Goal: Task Accomplishment & Management: Complete application form

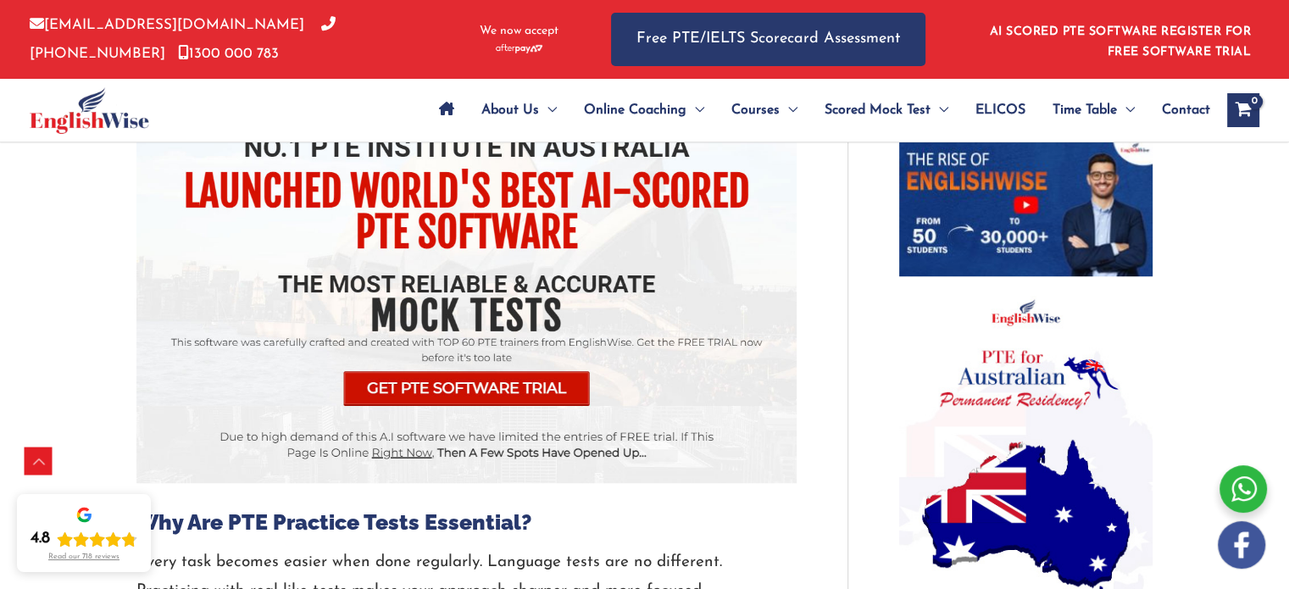
scroll to position [1161, 0]
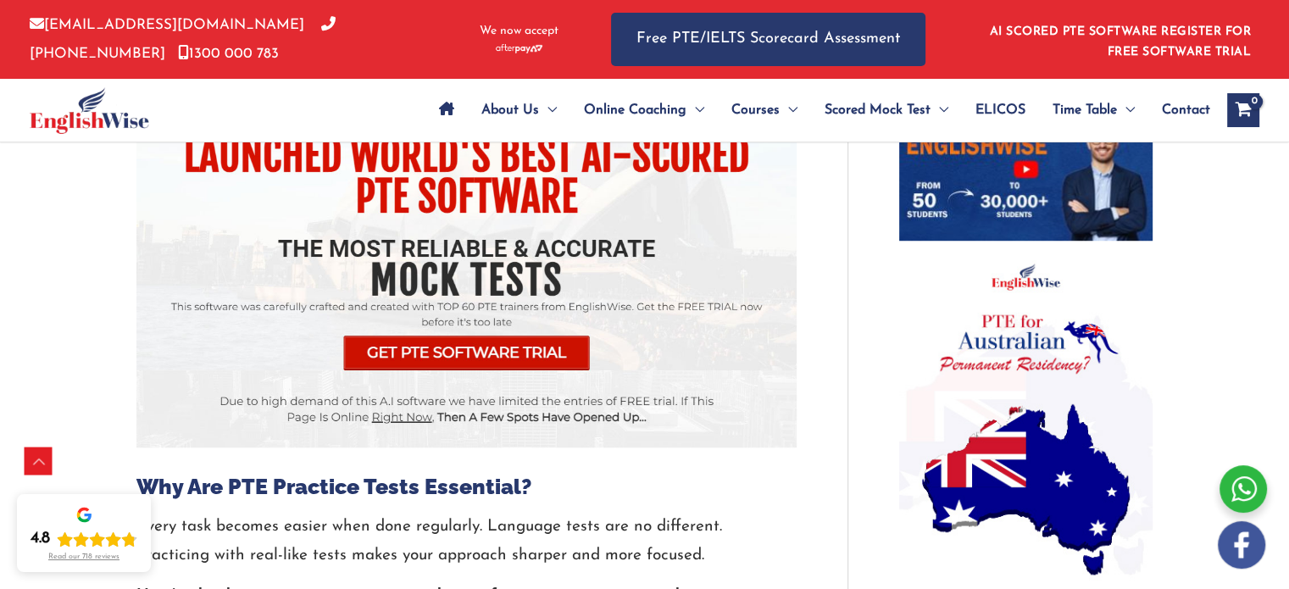
click at [502, 358] on img at bounding box center [466, 229] width 660 height 436
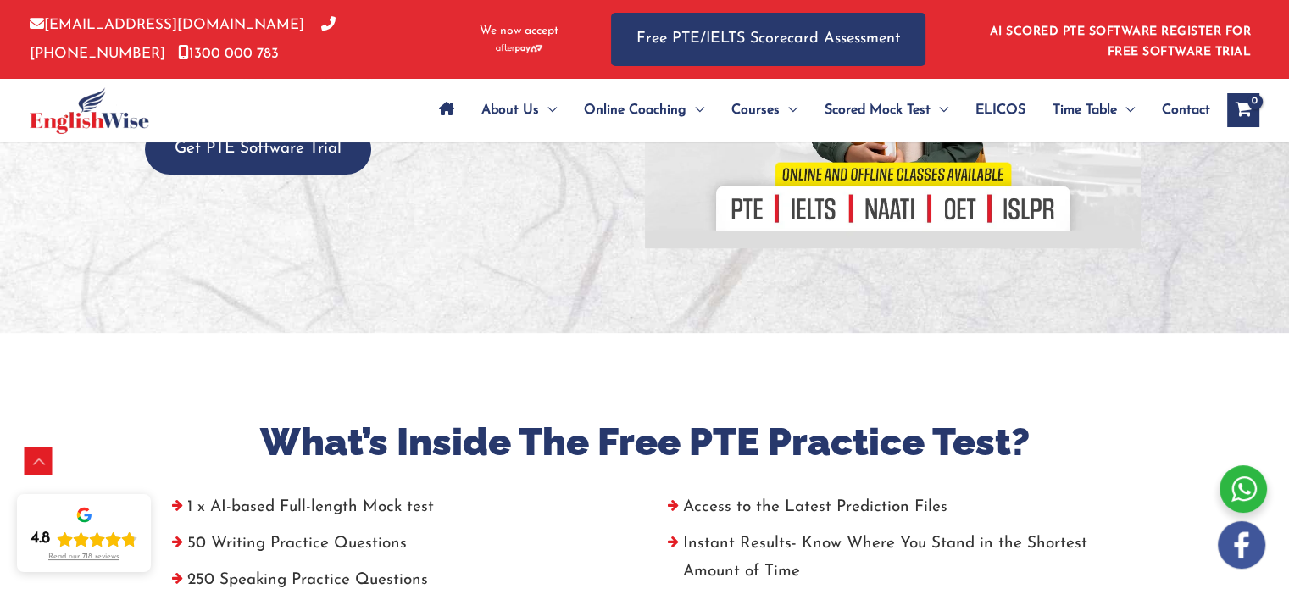
scroll to position [339, 0]
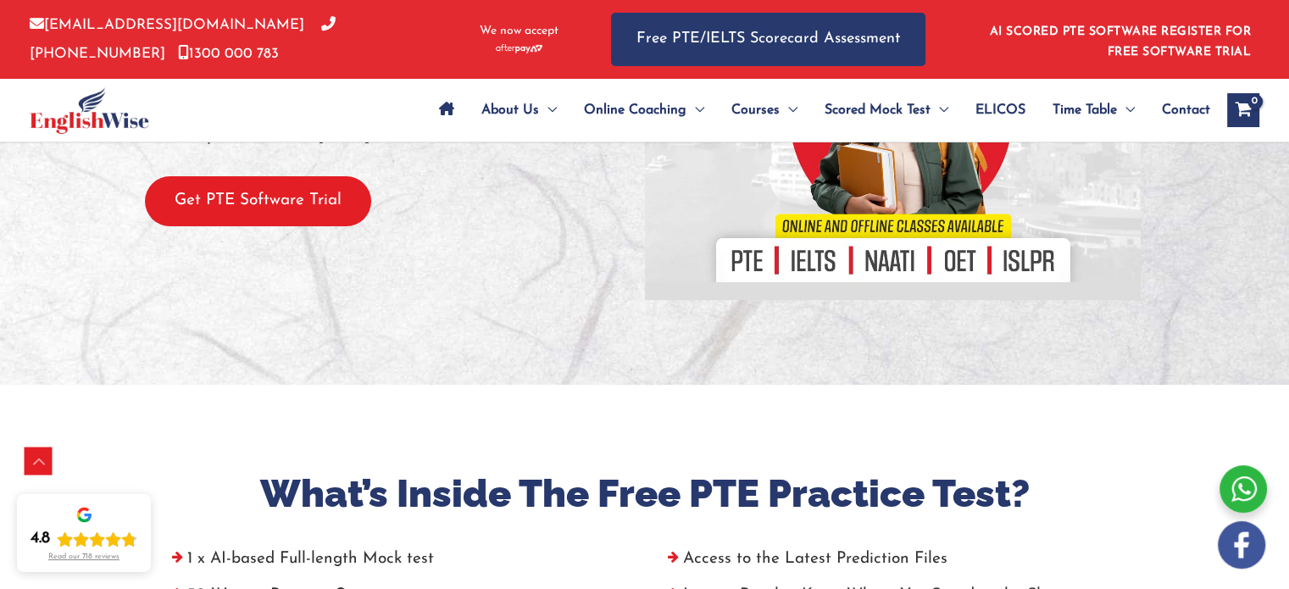
click at [337, 208] on button "Get PTE Software Trial" at bounding box center [258, 201] width 226 height 50
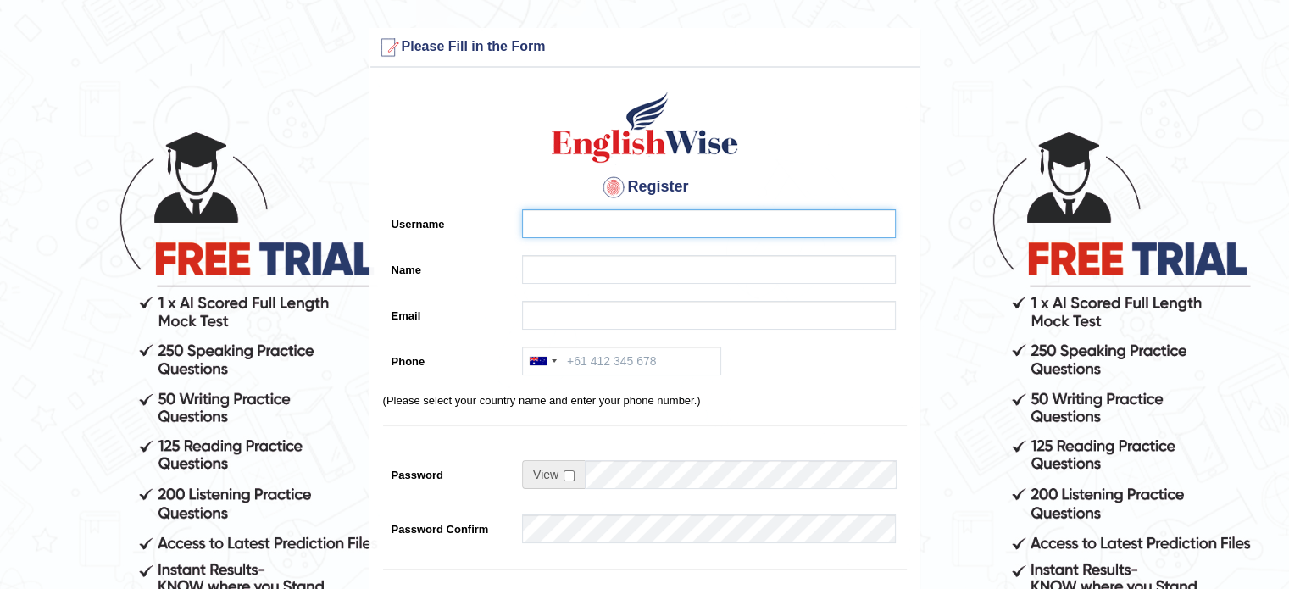
click at [591, 219] on input "Username" at bounding box center [709, 223] width 374 height 29
click at [580, 219] on input "Username" at bounding box center [709, 223] width 374 height 29
type input "Shishir89"
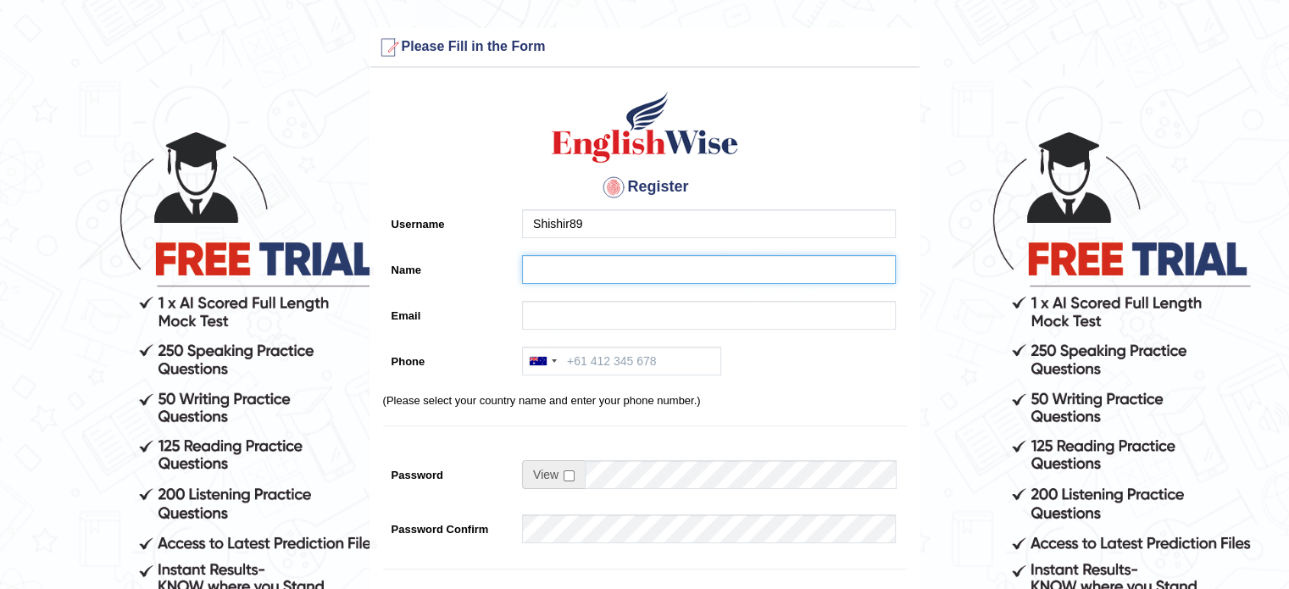
click at [528, 271] on input "Name" at bounding box center [709, 269] width 374 height 29
type input "[PERSON_NAME]"
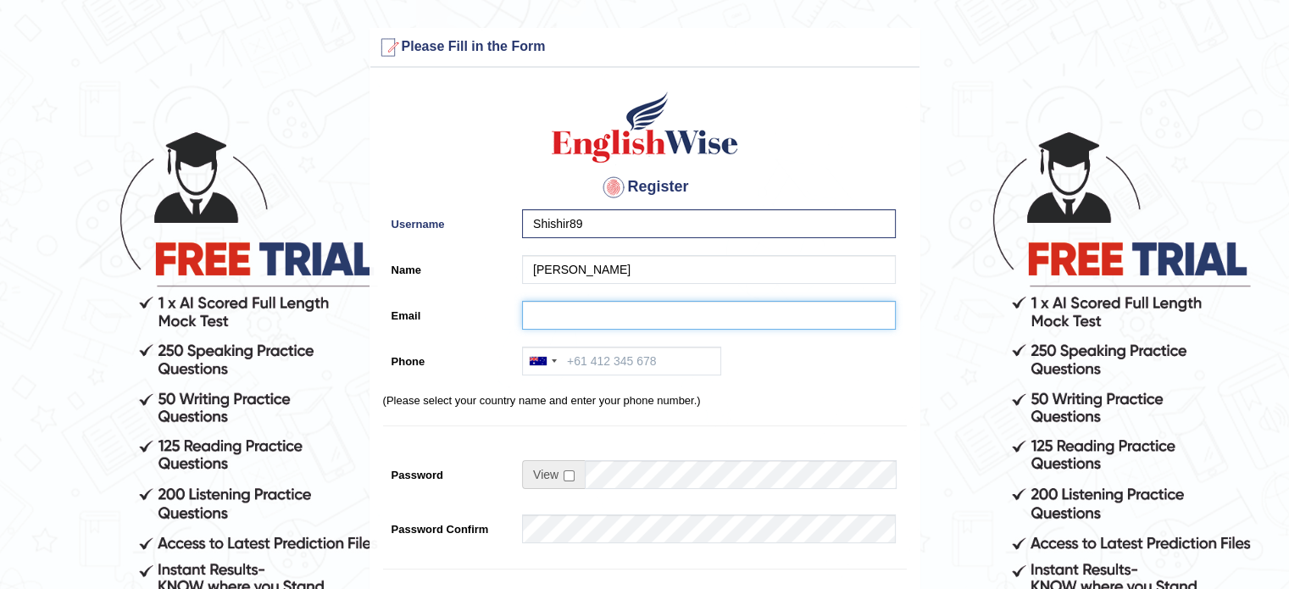
type input "shishirlaudari89@gmail.com"
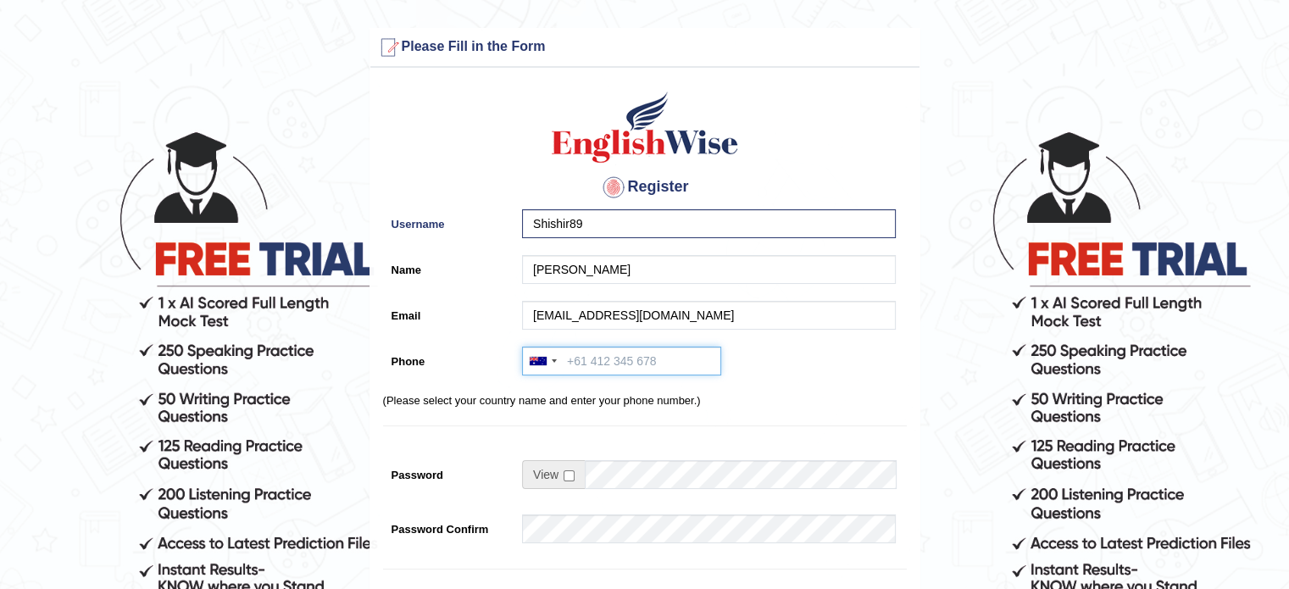
type input "+61466622586"
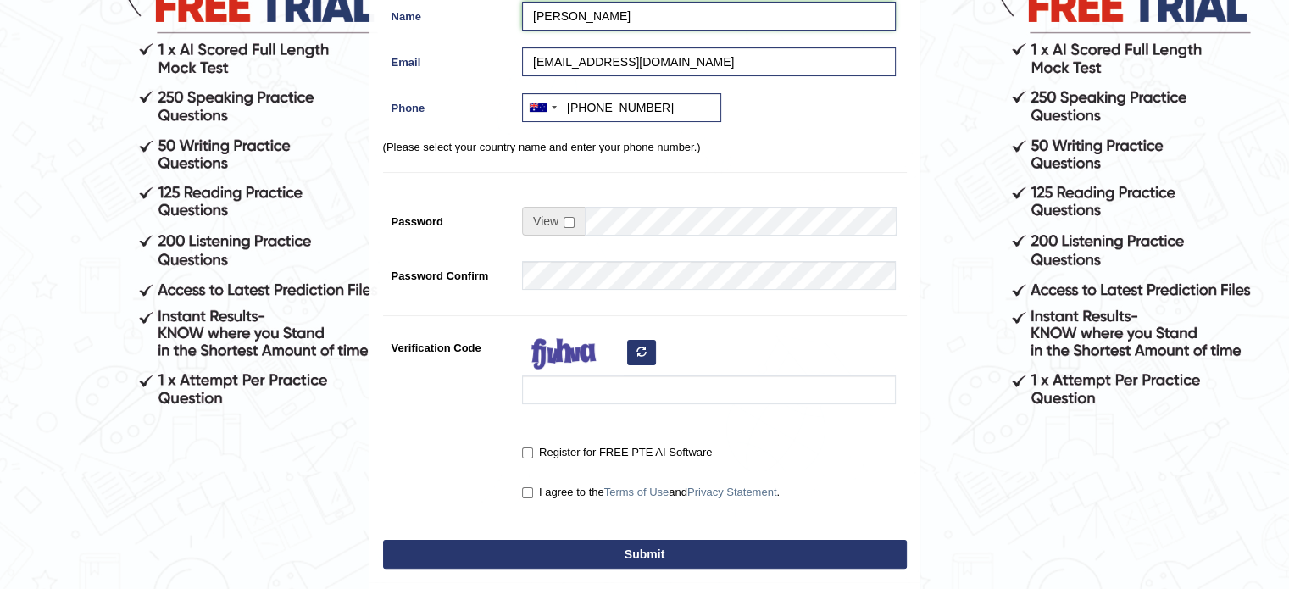
scroll to position [254, 0]
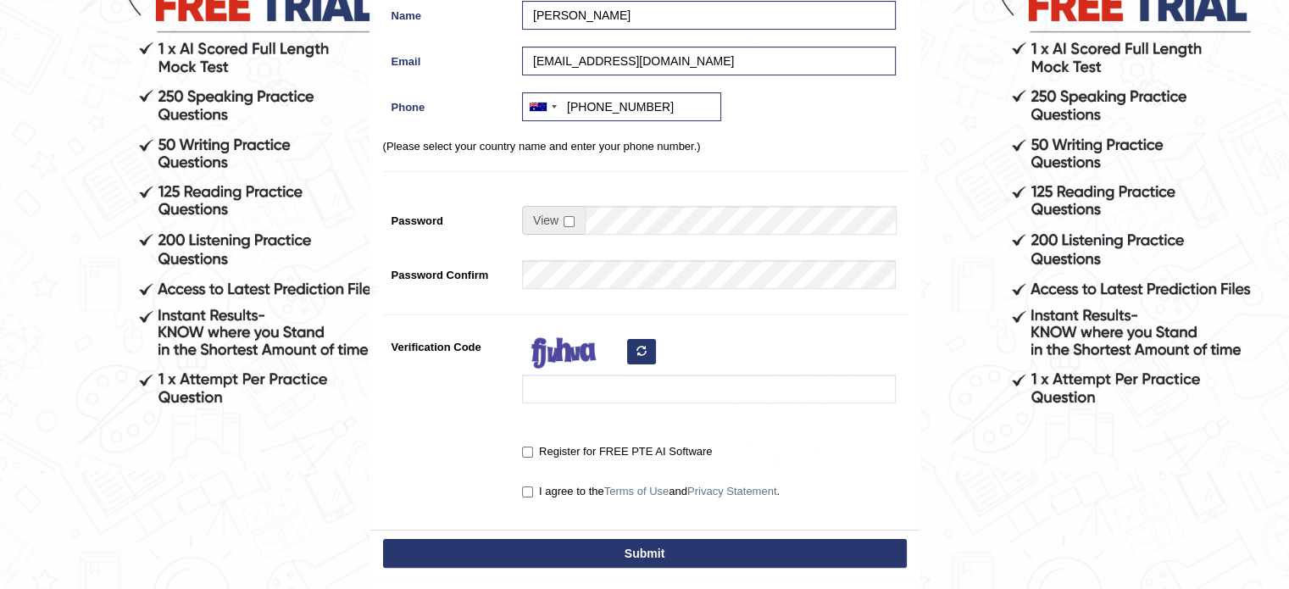
click at [793, 431] on div "Register Username Shishir89 Name Shishir Laudari Email shishirlaudari89@gmail.c…" at bounding box center [644, 176] width 549 height 708
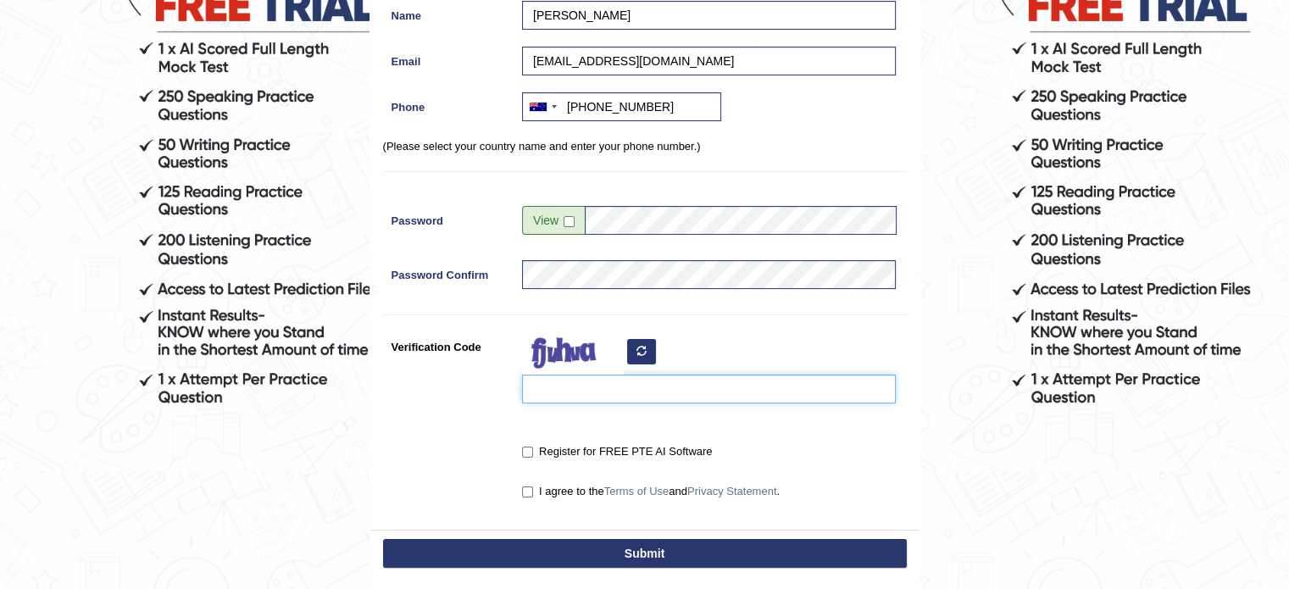
click at [566, 386] on input "Verification Code" at bounding box center [709, 389] width 374 height 29
type input "aydpez"
click at [530, 447] on input "Register for FREE PTE AI Software" at bounding box center [527, 452] width 11 height 11
checkbox input "true"
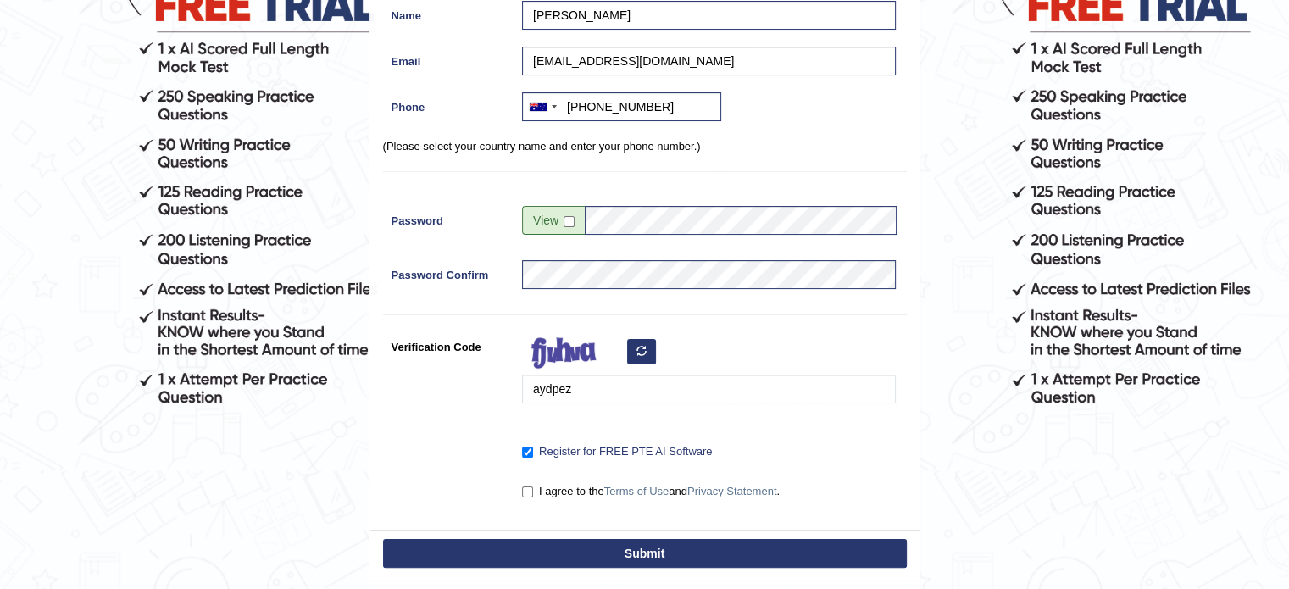
click at [532, 488] on label "I agree to the Terms of Use and Privacy Statement ." at bounding box center [651, 491] width 258 height 17
click at [532, 488] on input "I agree to the Terms of Use and Privacy Statement ." at bounding box center [527, 491] width 11 height 11
checkbox input "true"
click at [599, 545] on button "Submit" at bounding box center [645, 553] width 524 height 29
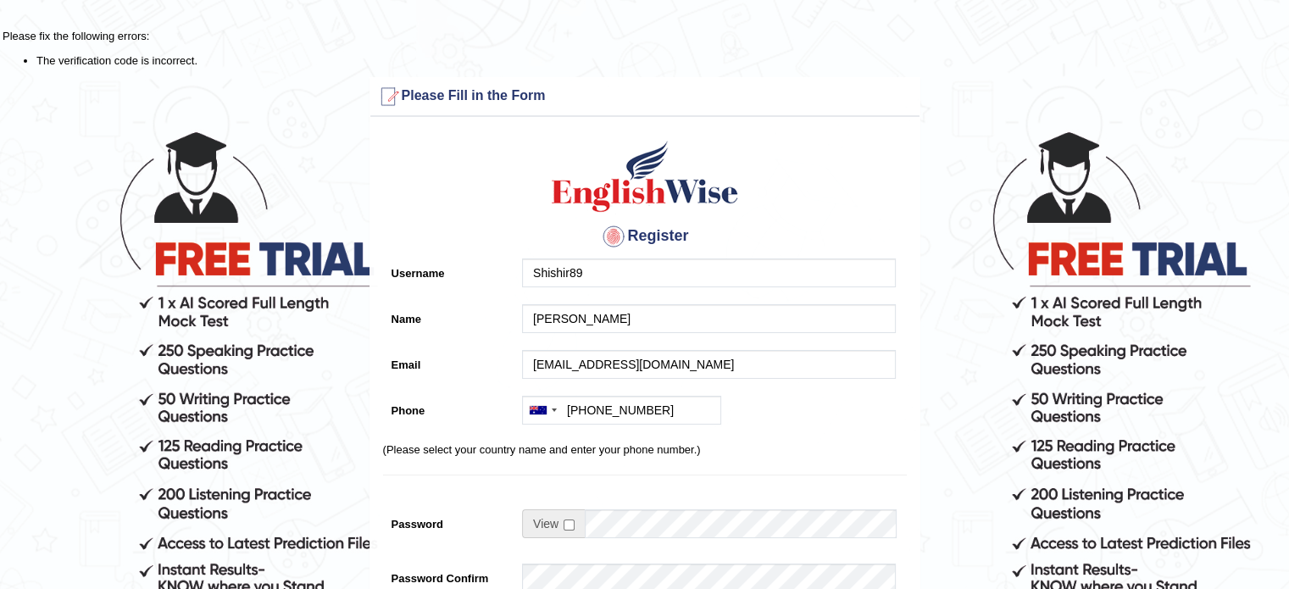
scroll to position [424, 0]
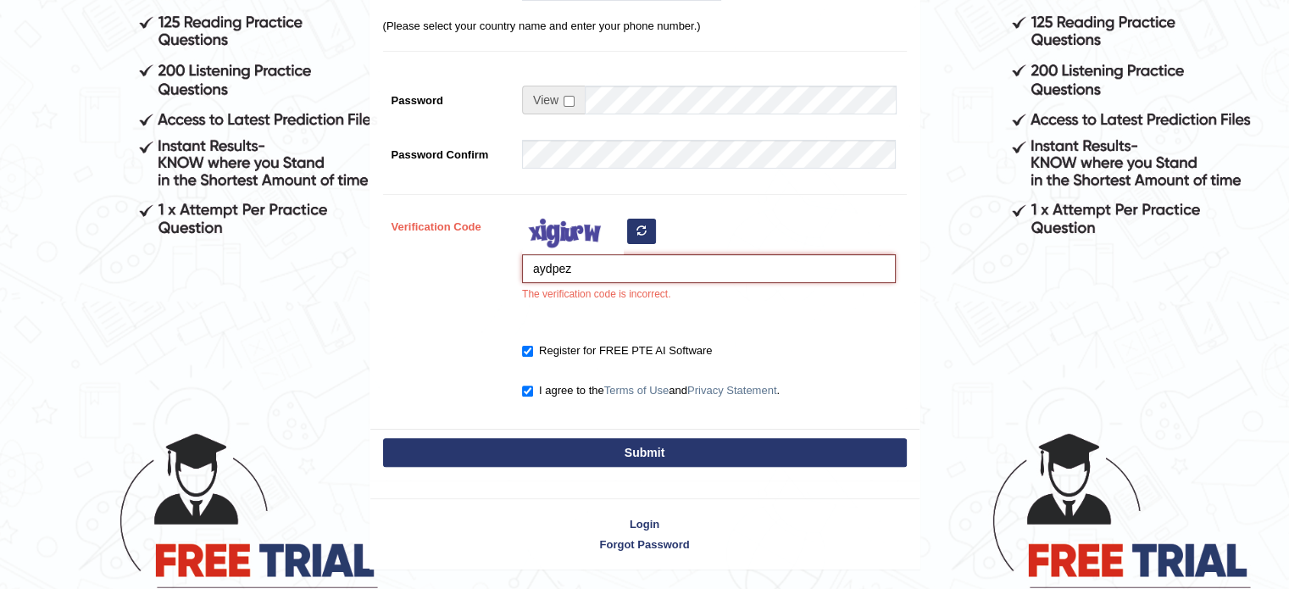
drag, startPoint x: 586, startPoint y: 268, endPoint x: 521, endPoint y: 265, distance: 64.5
click at [522, 265] on input "aydpez" at bounding box center [709, 268] width 374 height 29
type input "cycipez"
click at [723, 454] on button "Submit" at bounding box center [645, 452] width 524 height 29
type input "+61466622586"
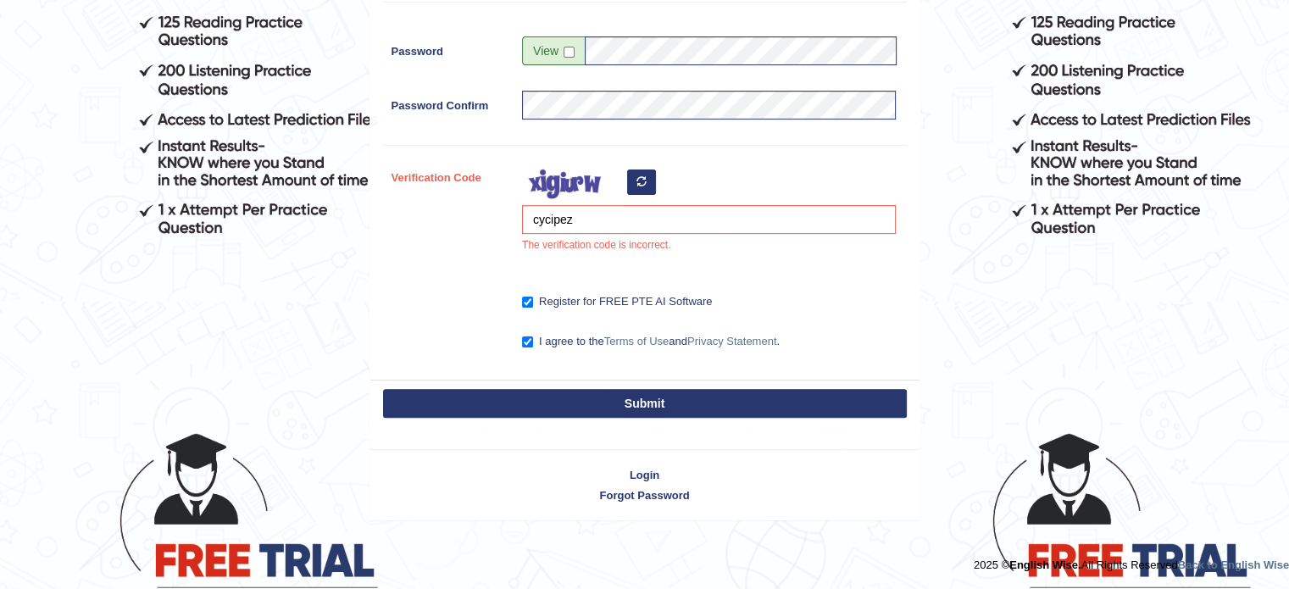
scroll to position [375, 0]
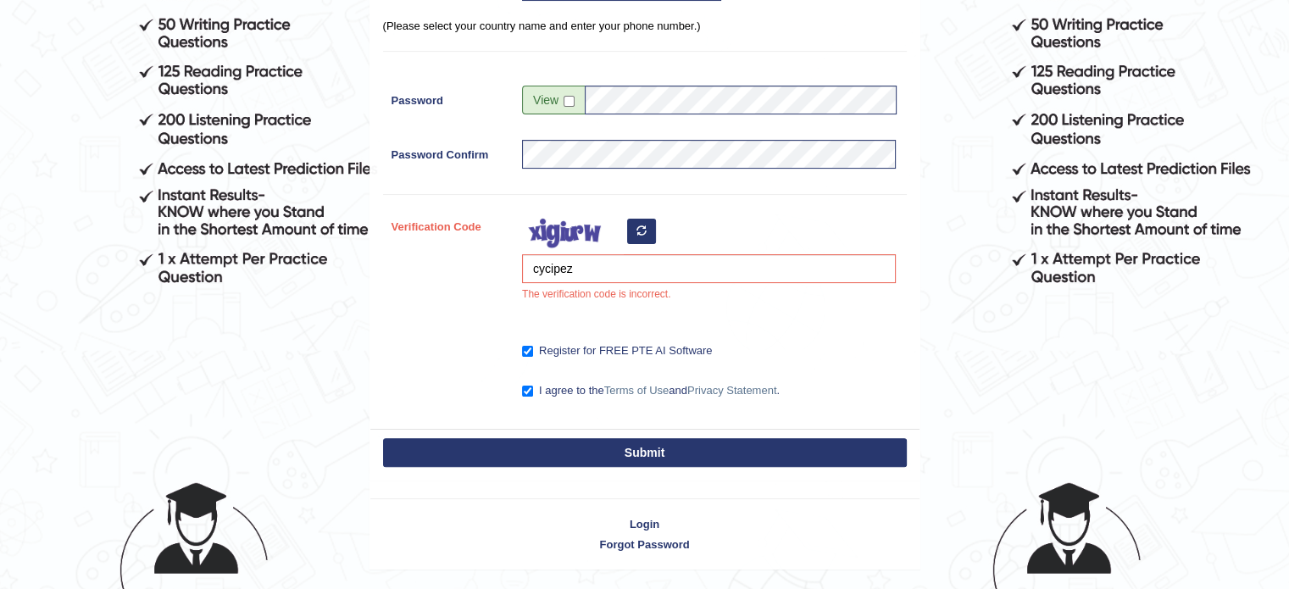
click at [633, 230] on button "button" at bounding box center [641, 231] width 29 height 25
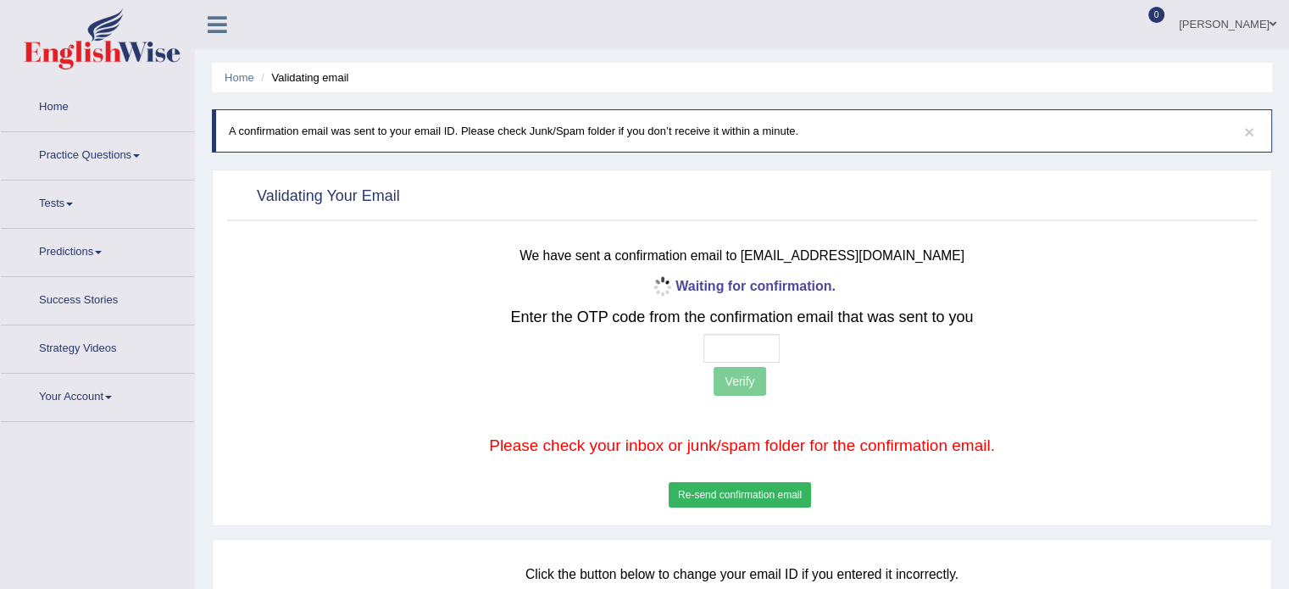
click at [542, 274] on div "Waiting for confirmation. Enter the OTP code from the confirmation email that w…" at bounding box center [742, 393] width 848 height 238
